Goal: Information Seeking & Learning: Learn about a topic

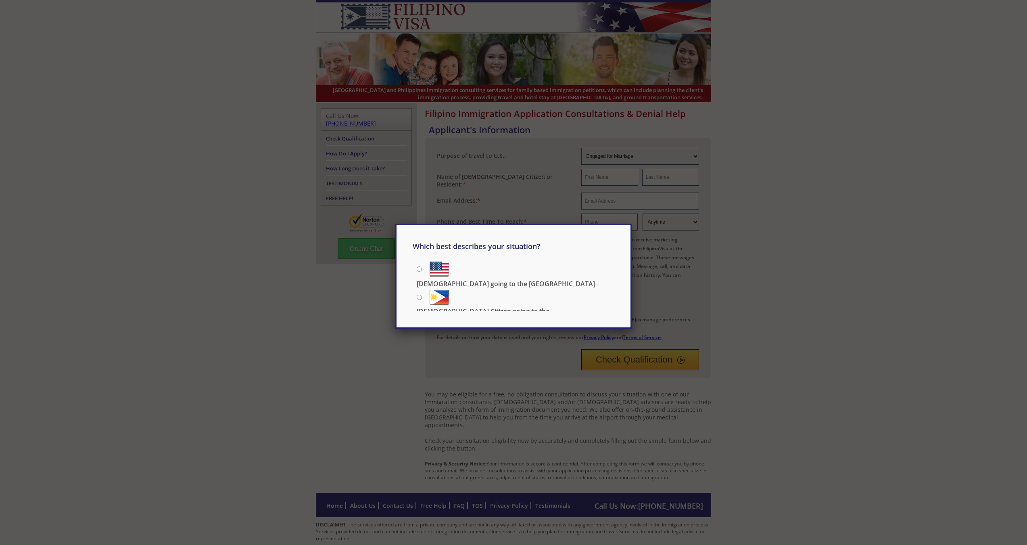
click at [578, 169] on div "Which best describes your situation? [DEMOGRAPHIC_DATA] going to the [GEOGRAPHI…" at bounding box center [513, 272] width 1027 height 545
click at [499, 128] on div "Which best describes your situation? [DEMOGRAPHIC_DATA] going to the [GEOGRAPHI…" at bounding box center [513, 272] width 1027 height 545
click at [546, 112] on div "Which best describes your situation? [DEMOGRAPHIC_DATA] going to the [GEOGRAPHI…" at bounding box center [513, 272] width 1027 height 545
click at [484, 279] on p "[DEMOGRAPHIC_DATA] going to the [GEOGRAPHIC_DATA]" at bounding box center [506, 283] width 178 height 9
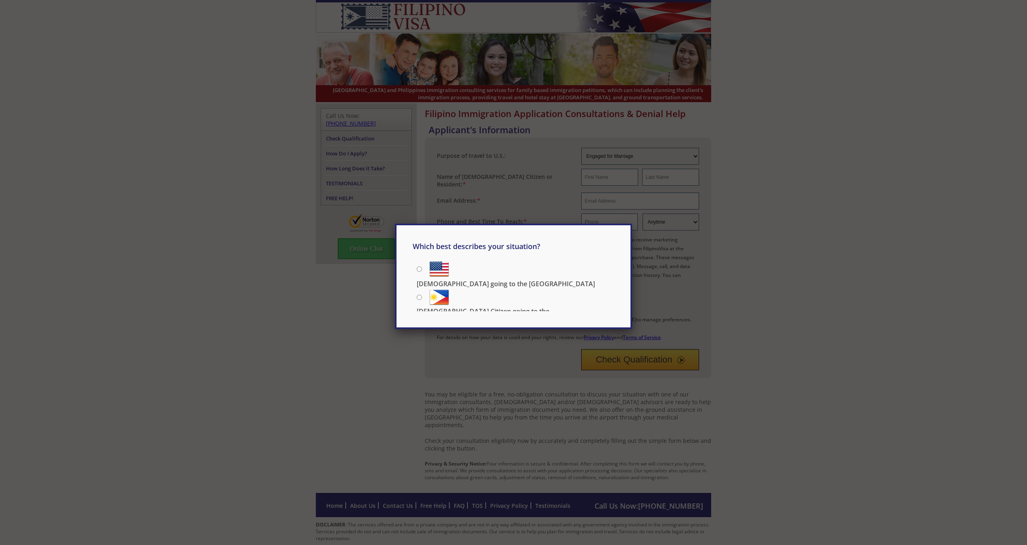
click at [422, 271] on input "[DEMOGRAPHIC_DATA] going to the [GEOGRAPHIC_DATA]" at bounding box center [419, 268] width 5 height 5
radio input "true"
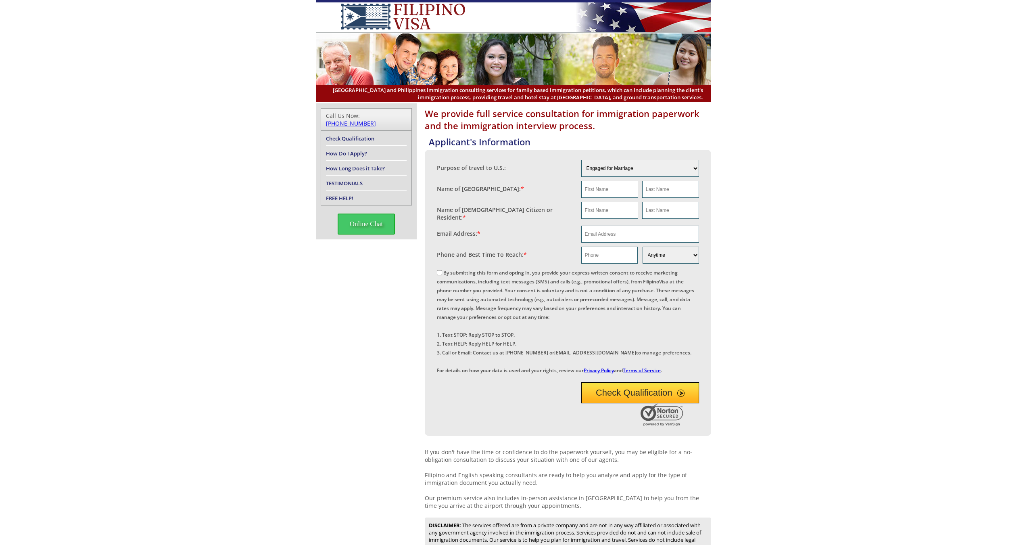
click at [424, 92] on span "[GEOGRAPHIC_DATA] and Philippines immigration consulting services for family ba…" at bounding box center [513, 93] width 379 height 15
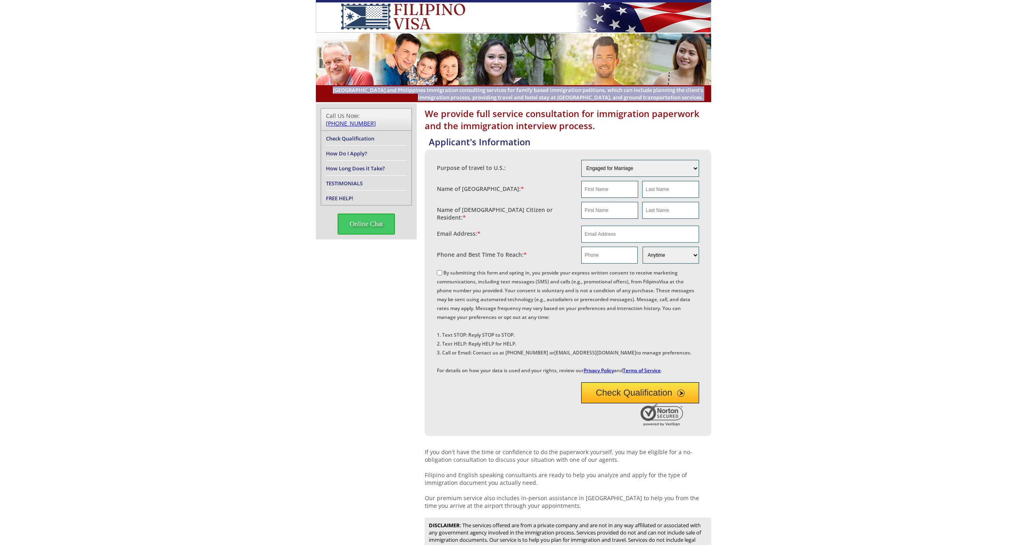
click at [424, 92] on span "[GEOGRAPHIC_DATA] and Philippines immigration consulting services for family ba…" at bounding box center [513, 93] width 379 height 15
click at [482, 96] on span "[GEOGRAPHIC_DATA] and Philippines immigration consulting services for family ba…" at bounding box center [513, 93] width 379 height 15
click at [515, 92] on span "[GEOGRAPHIC_DATA] and Philippines immigration consulting services for family ba…" at bounding box center [513, 93] width 379 height 15
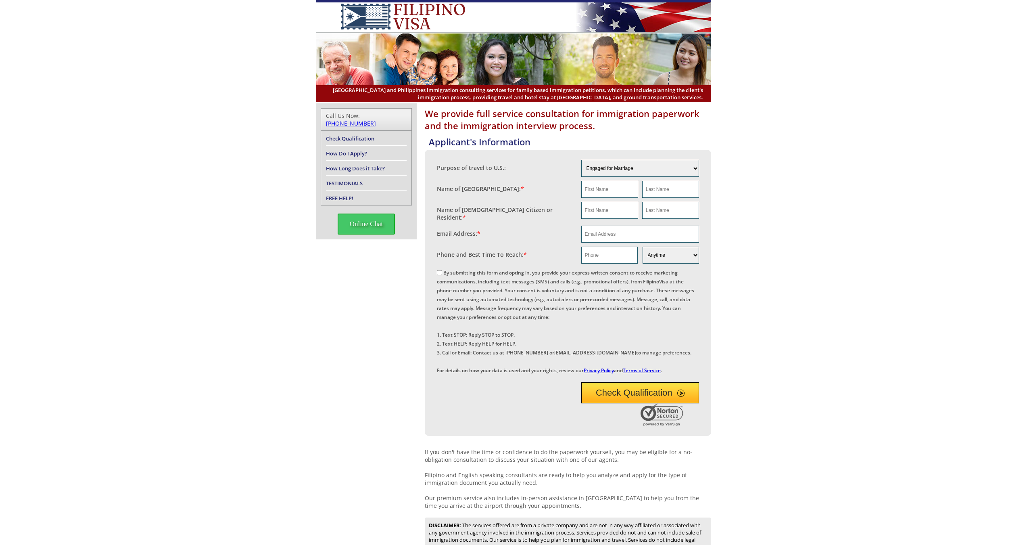
click at [492, 88] on span "[GEOGRAPHIC_DATA] and Philippines immigration consulting services for family ba…" at bounding box center [513, 93] width 379 height 15
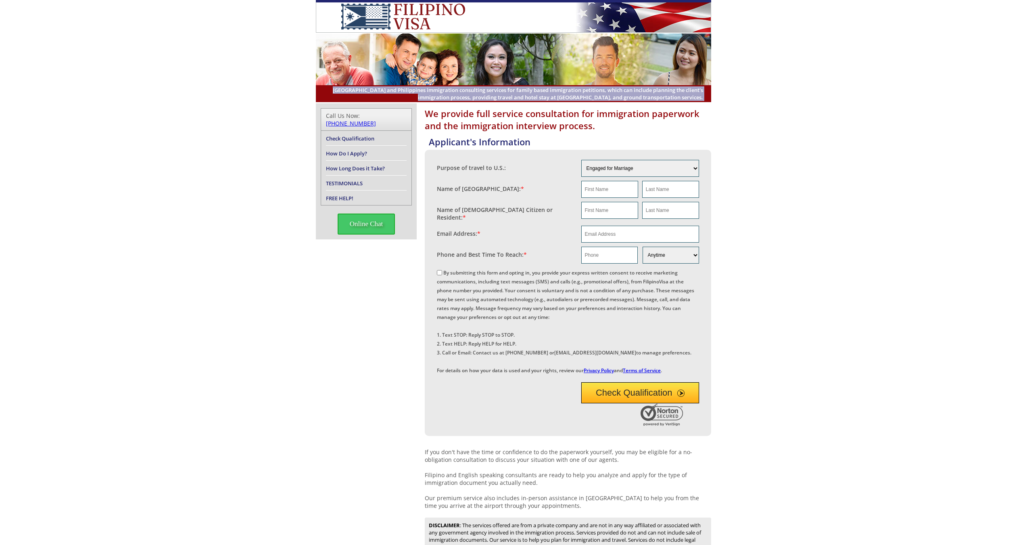
click at [495, 89] on span "[GEOGRAPHIC_DATA] and Philippines immigration consulting services for family ba…" at bounding box center [513, 93] width 379 height 15
click at [520, 91] on span "[GEOGRAPHIC_DATA] and Philippines immigration consulting services for family ba…" at bounding box center [513, 93] width 379 height 15
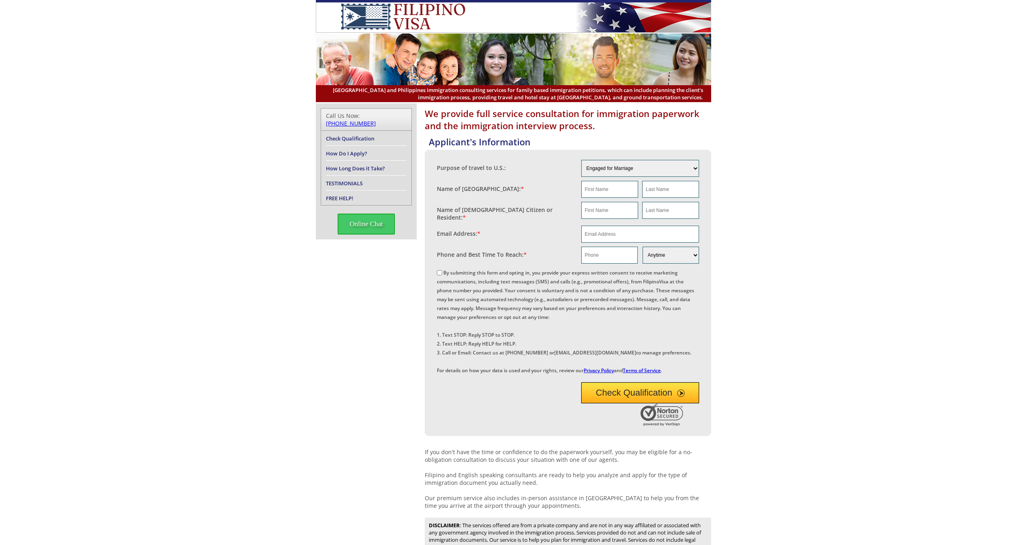
click at [525, 90] on span "[GEOGRAPHIC_DATA] and Philippines immigration consulting services for family ba…" at bounding box center [513, 93] width 379 height 15
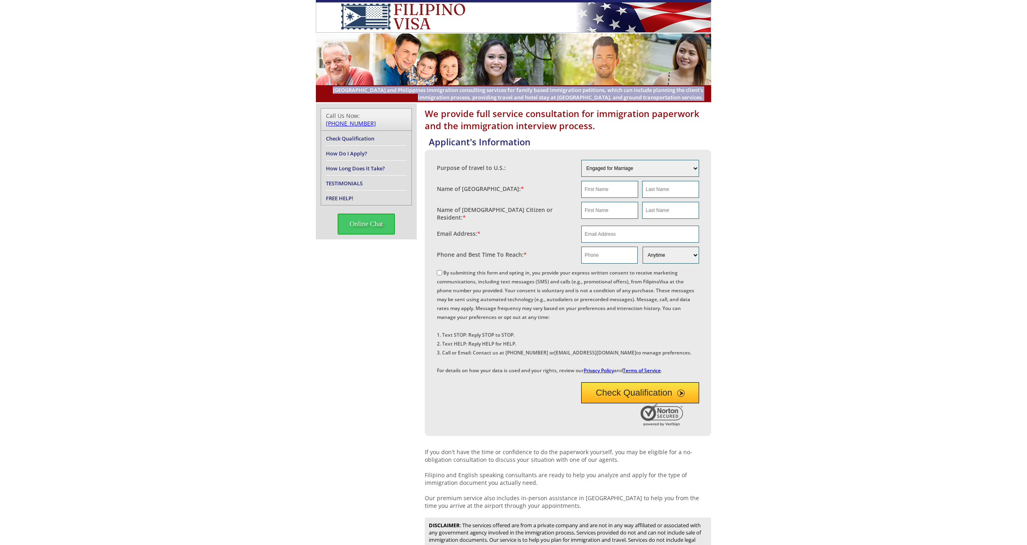
click at [525, 90] on span "[GEOGRAPHIC_DATA] and Philippines immigration consulting services for family ba…" at bounding box center [513, 93] width 379 height 15
click at [576, 92] on span "[GEOGRAPHIC_DATA] and Philippines immigration consulting services for family ba…" at bounding box center [513, 93] width 379 height 15
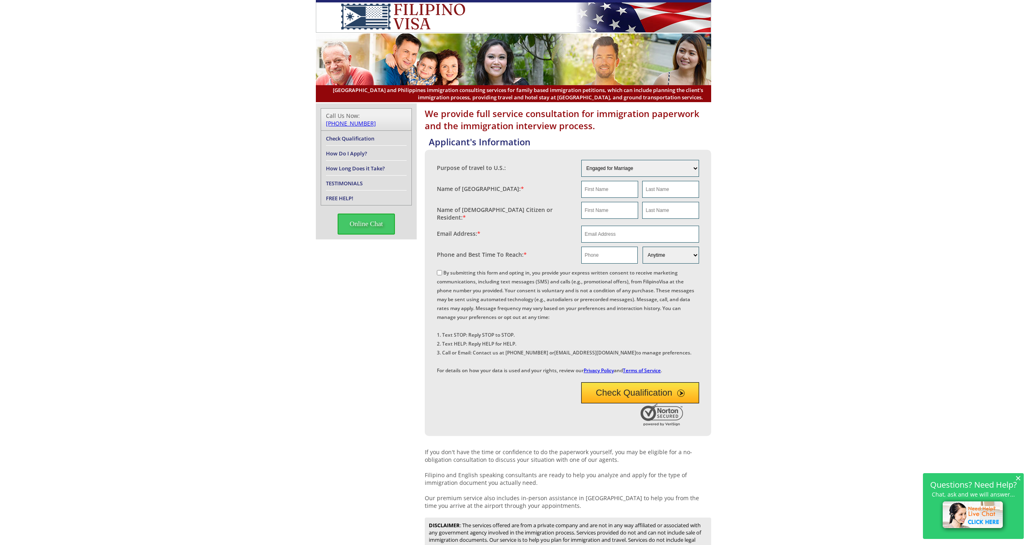
click at [608, 126] on h1 "We provide full service consultation for immigration paperwork and the immigrat…" at bounding box center [568, 119] width 286 height 24
click at [637, 121] on h1 "We provide full service consultation for immigration paperwork and the immigrat…" at bounding box center [568, 119] width 286 height 24
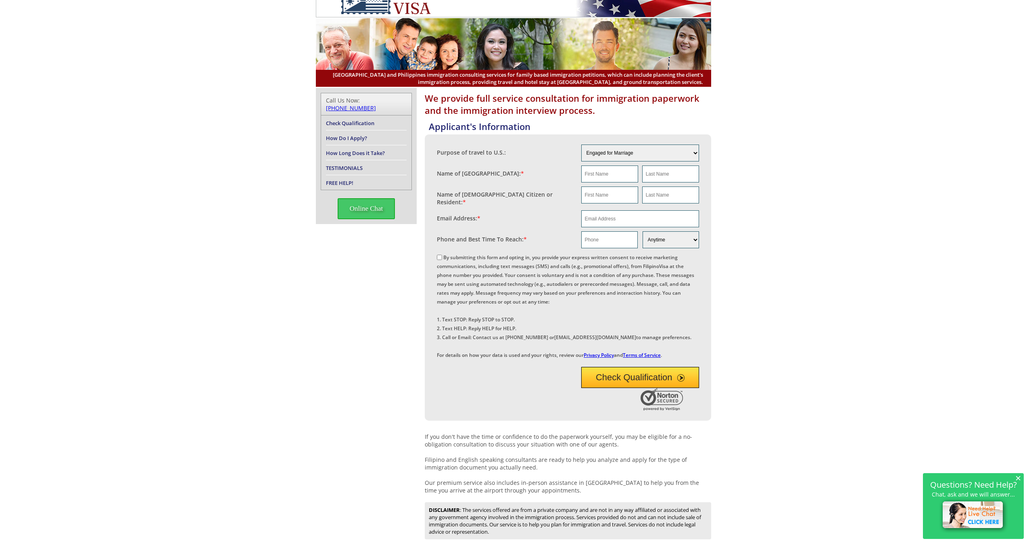
scroll to position [132, 0]
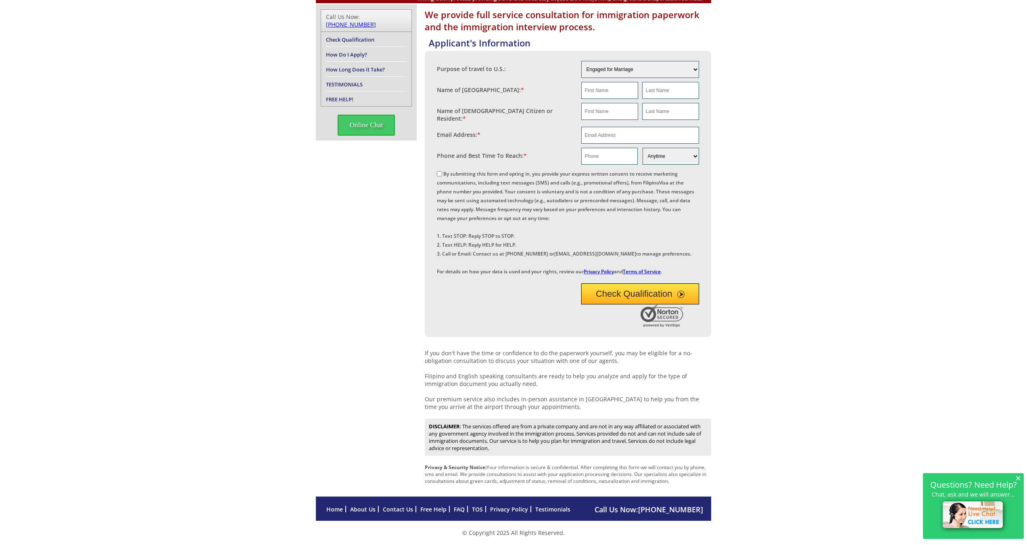
click at [538, 376] on p "If you don't have the time or confidence to do the paperwork yourself, you may …" at bounding box center [568, 379] width 286 height 61
click at [559, 371] on p "If you don't have the time or confidence to do the paperwork yourself, you may …" at bounding box center [568, 379] width 286 height 61
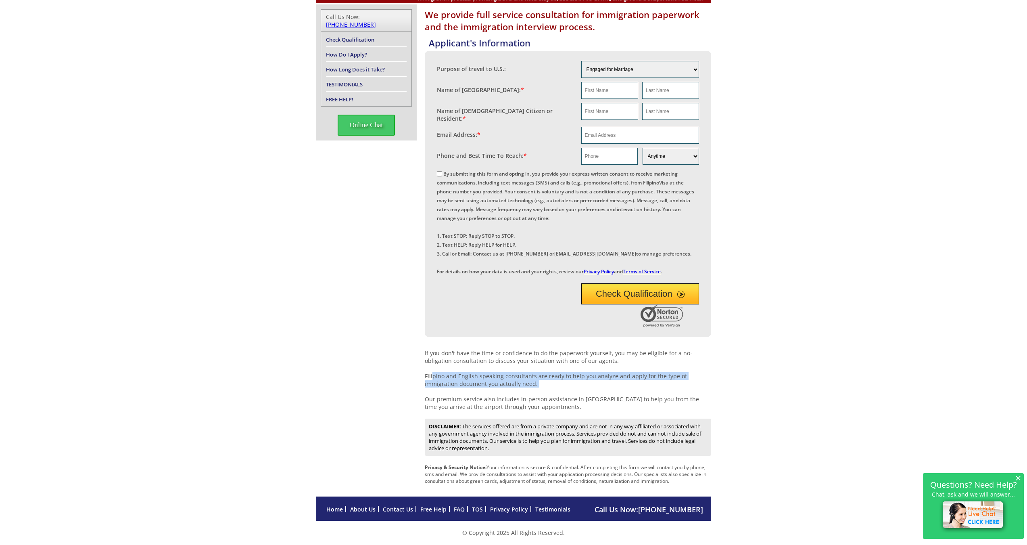
click at [559, 371] on p "If you don't have the time or confidence to do the paperwork yourself, you may …" at bounding box center [568, 379] width 286 height 61
click at [601, 373] on p "If you don't have the time or confidence to do the paperwork yourself, you may …" at bounding box center [568, 379] width 286 height 61
